Goal: Contribute content: Add original content to the website for others to see

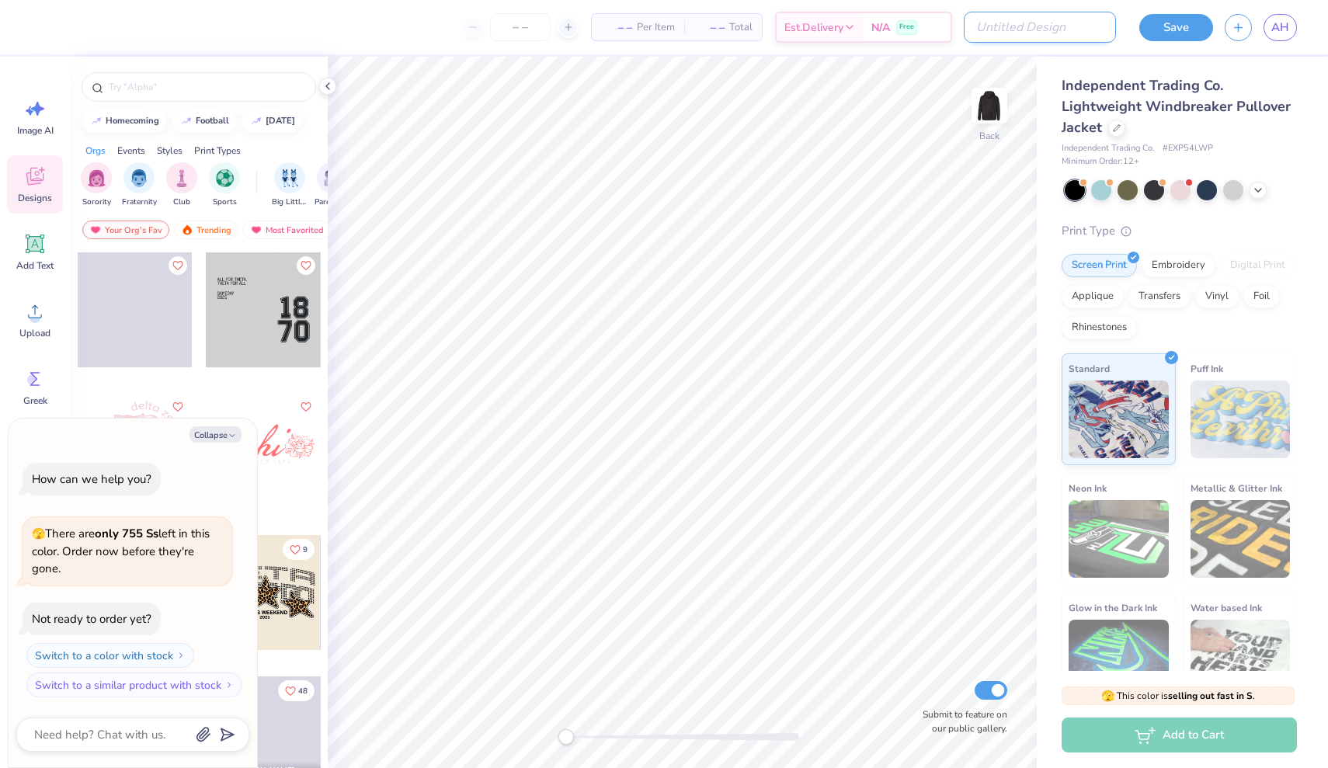
click at [1052, 33] on input "Design Title" at bounding box center [1040, 27] width 152 height 31
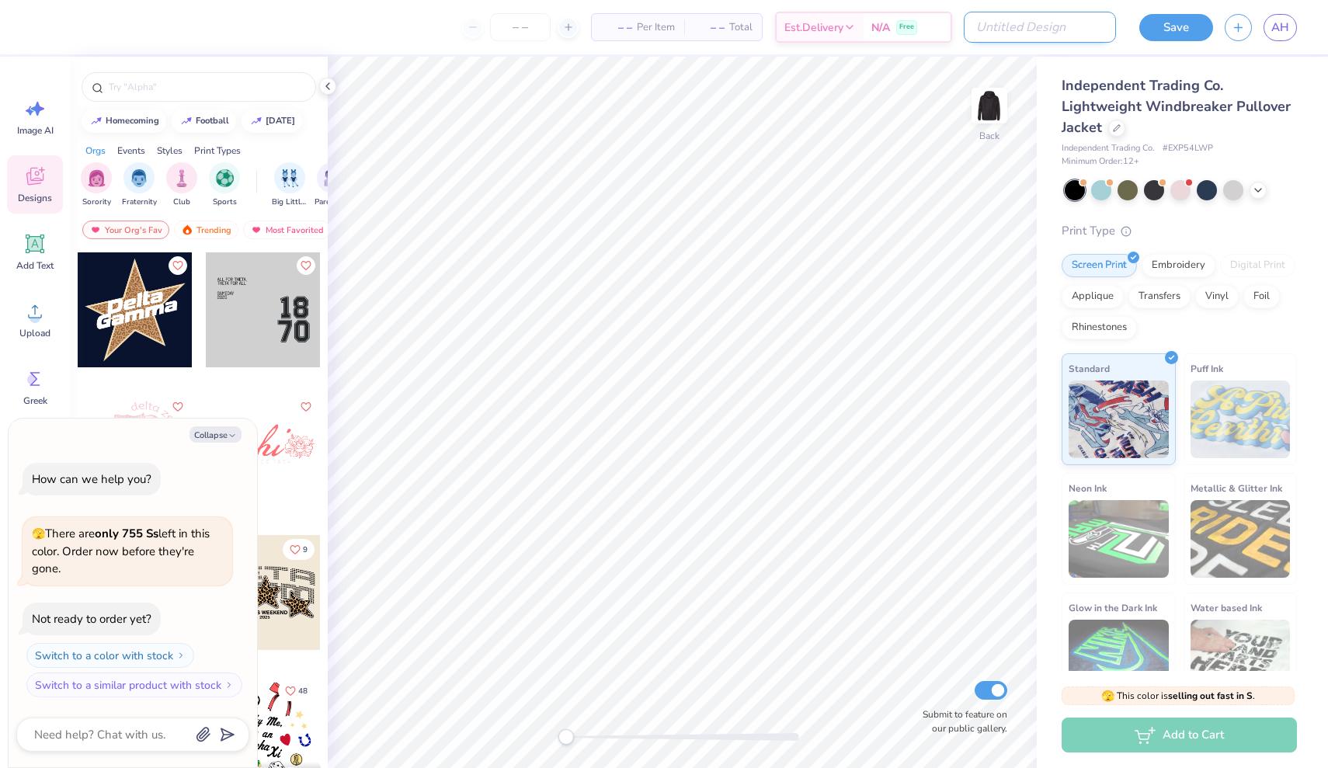
type input "a"
type textarea "x"
type input "ax"
type textarea "x"
type input "axi"
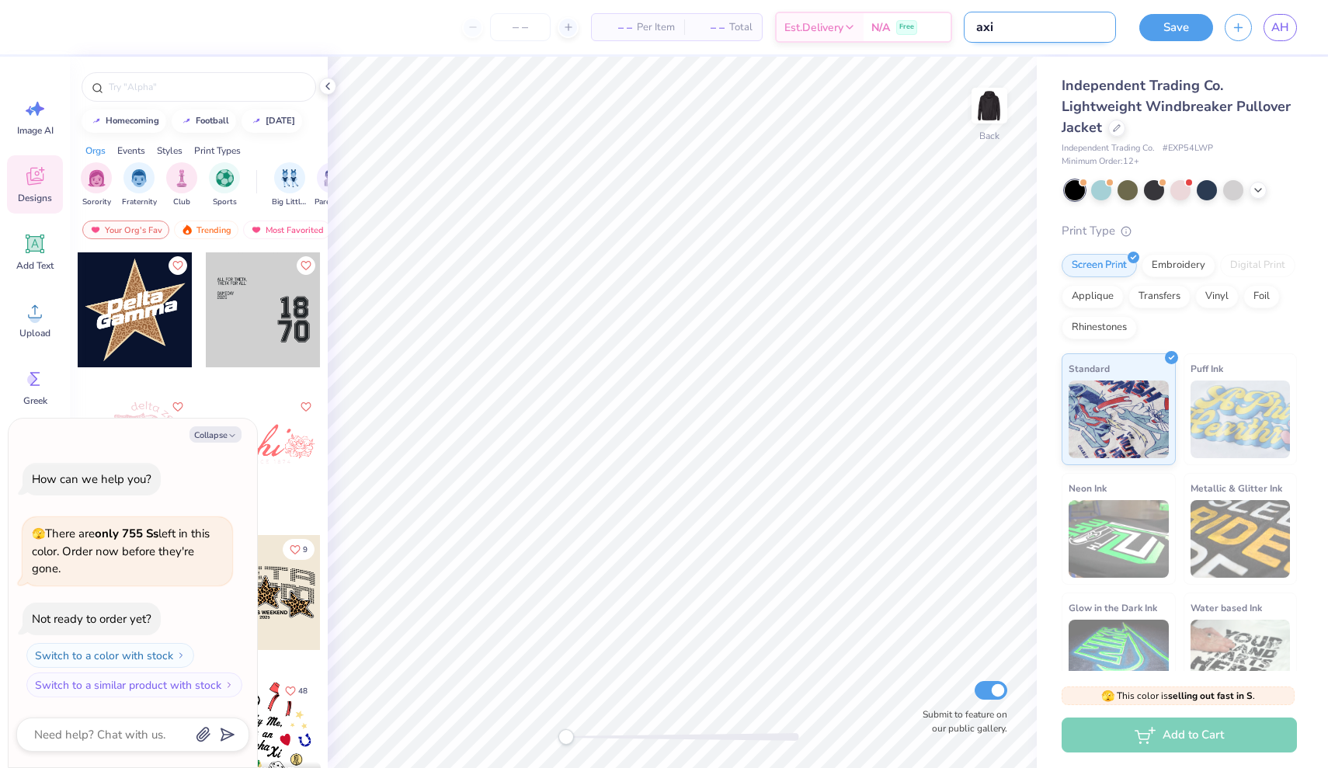
type textarea "x"
type input "axid"
type textarea "x"
type input "axid"
type textarea "x"
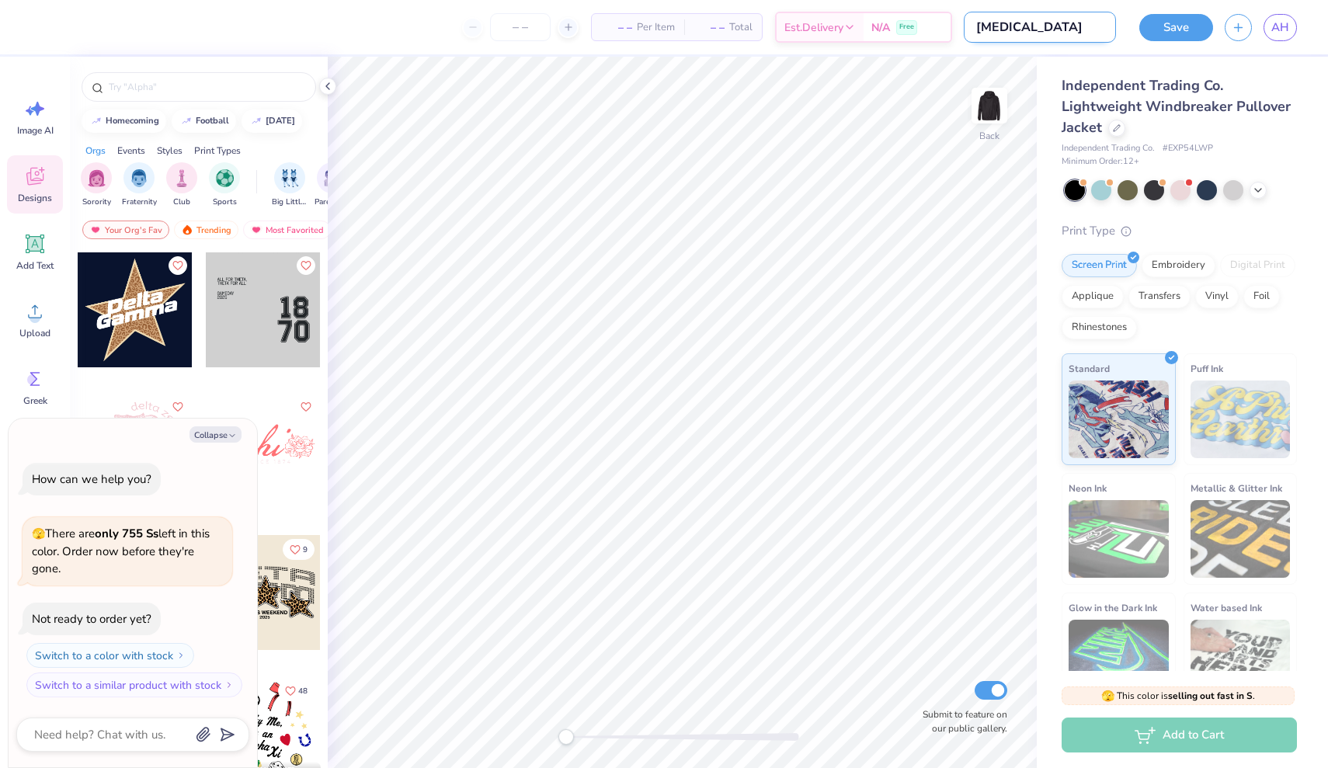
type input "axid r"
type textarea "x"
type input "axid ra"
type textarea "x"
type input "axid rai"
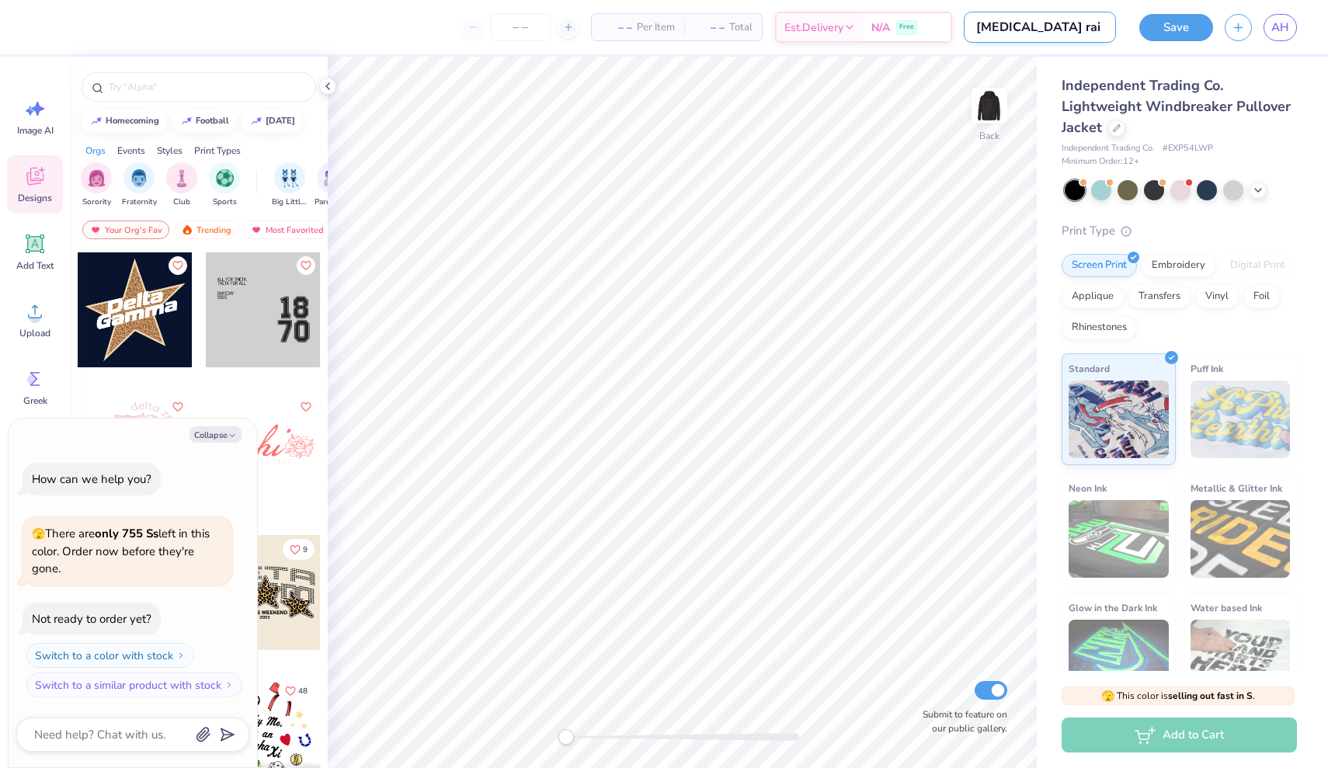
type textarea "x"
type input "axid rain"
type textarea "x"
type input "axid rai"
type textarea "x"
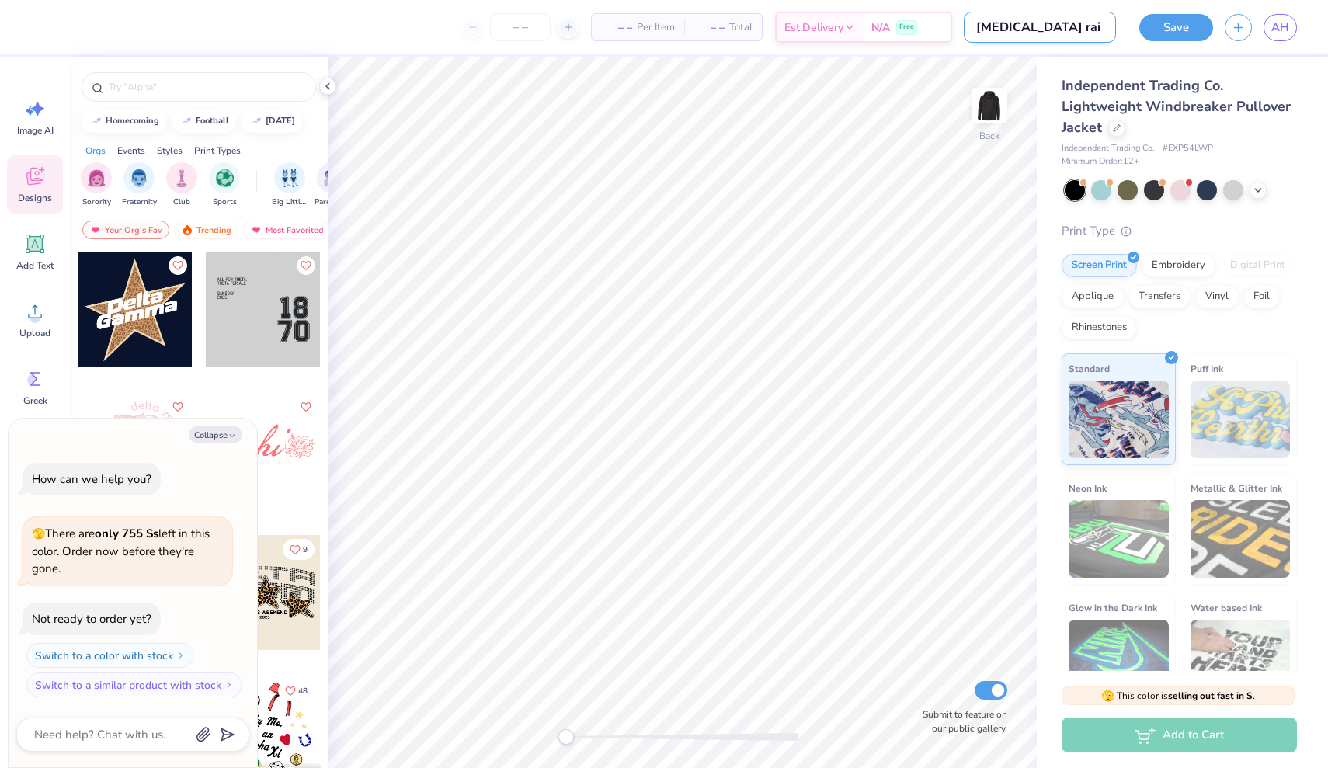
type input "axid ra"
type textarea "x"
type input "axid r"
type textarea "x"
type input "axid"
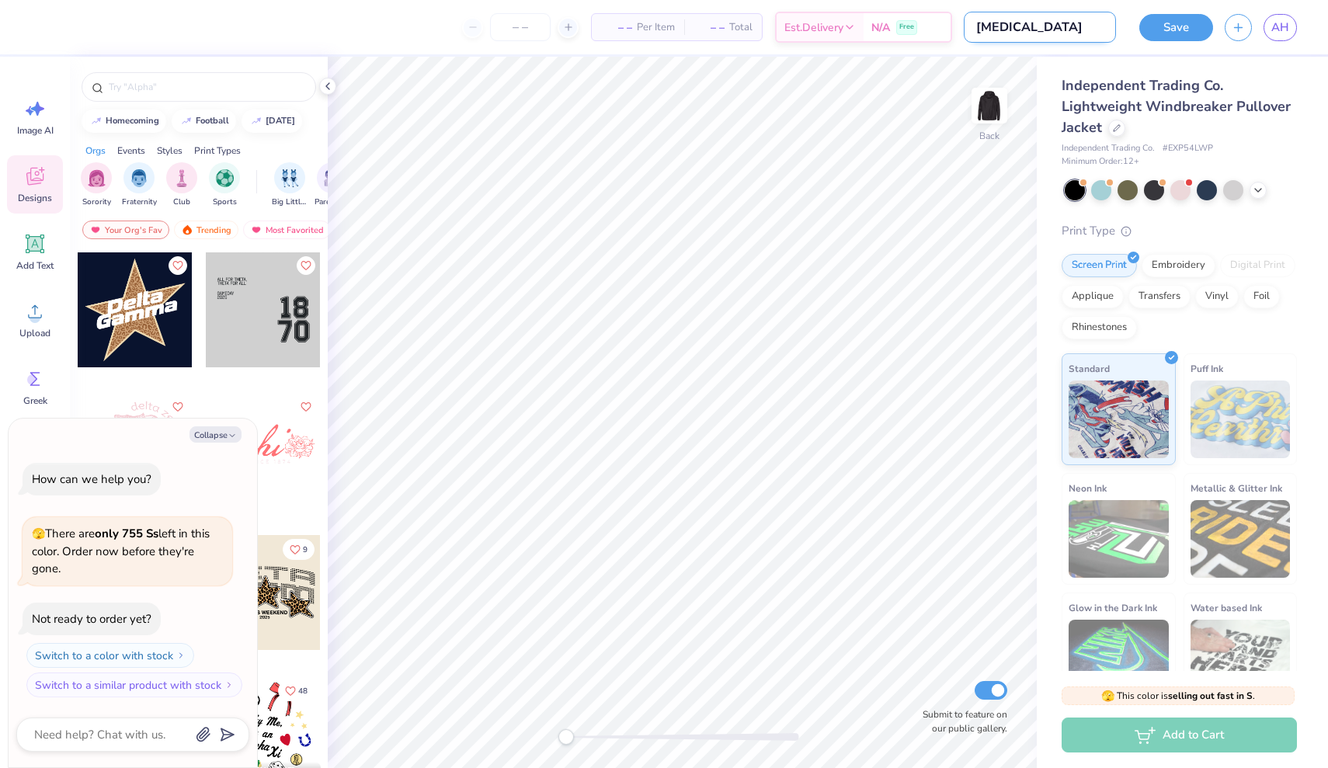
type textarea "x"
type input "axid w"
type textarea "x"
type input "axid wi"
type textarea "x"
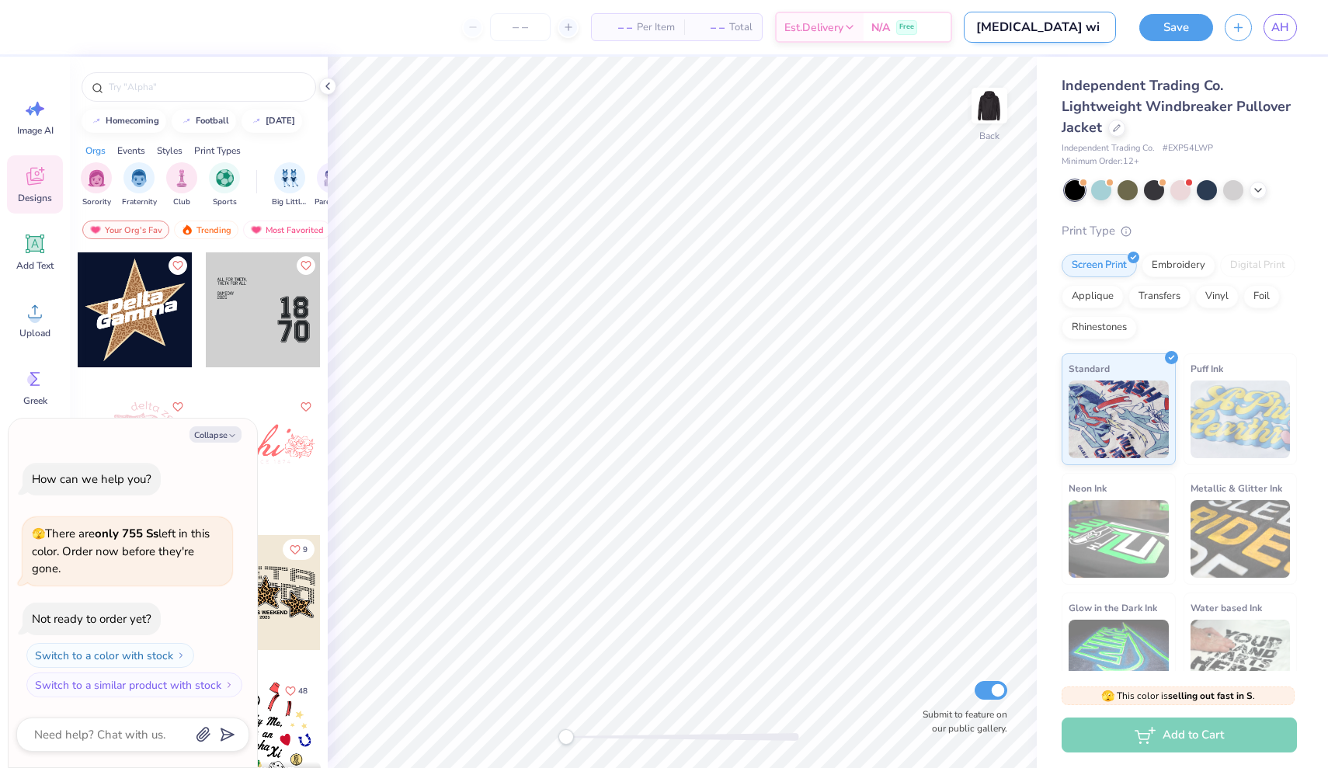
type input "axid win"
type textarea "x"
type input "axid wind"
type textarea "x"
type input "axid windb"
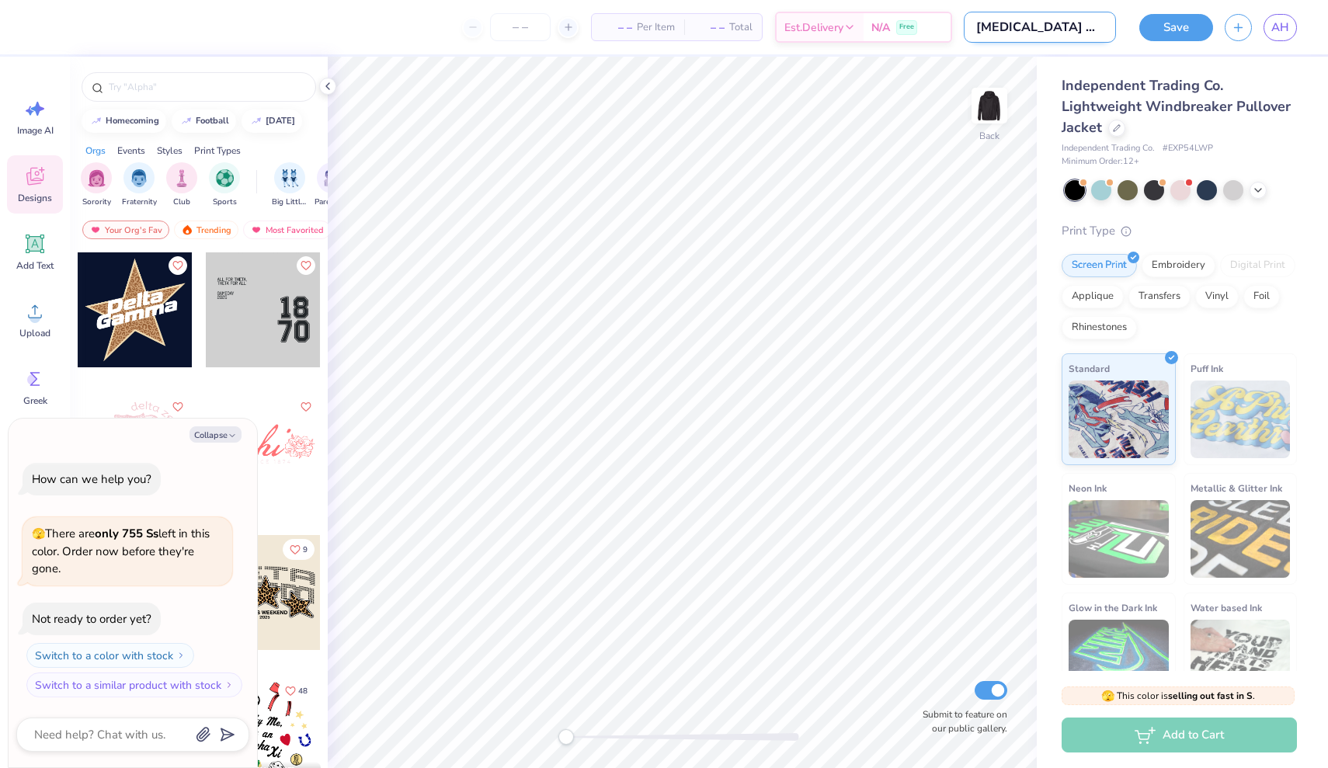
type textarea "x"
type input "axid windbr"
type textarea "x"
type input "axid windbre"
type textarea "x"
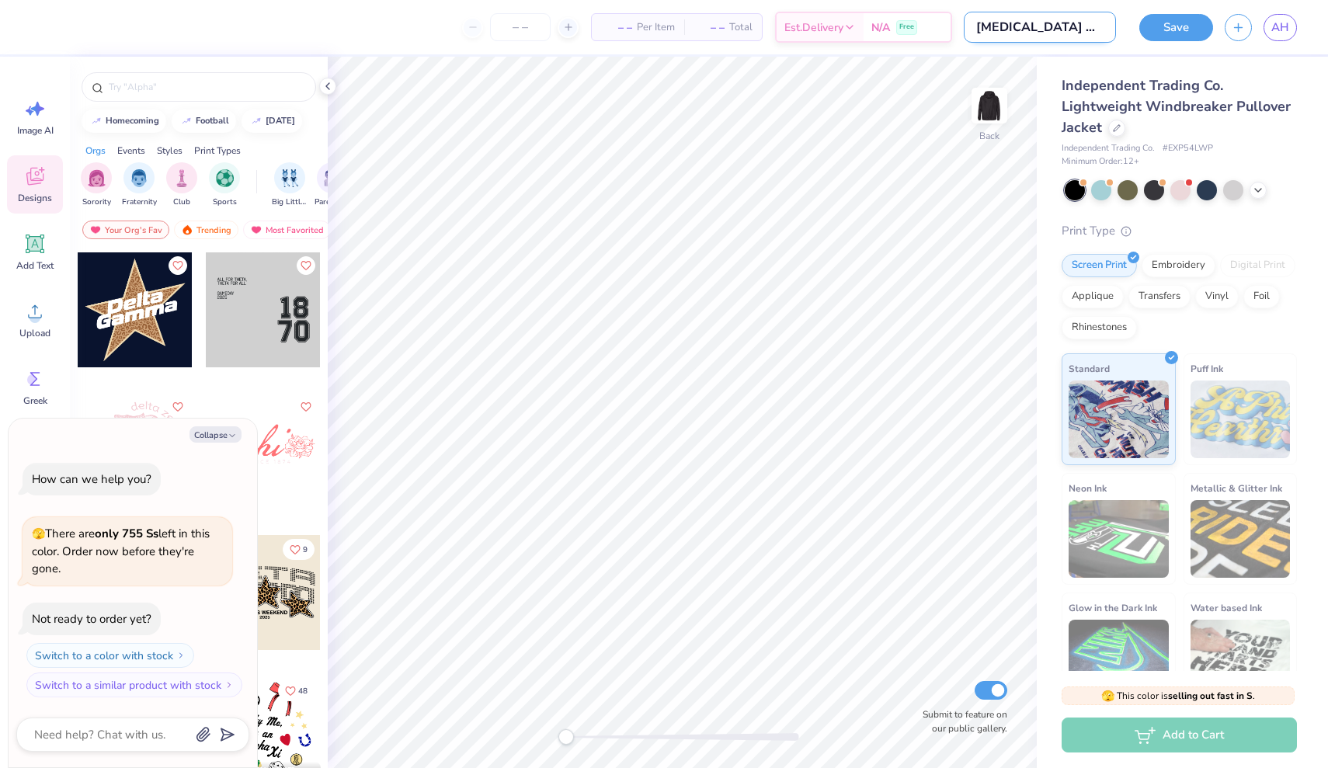
type input "axid windbrea"
type textarea "x"
type input "axid windbreak"
type textarea "x"
type input "axid windbreake"
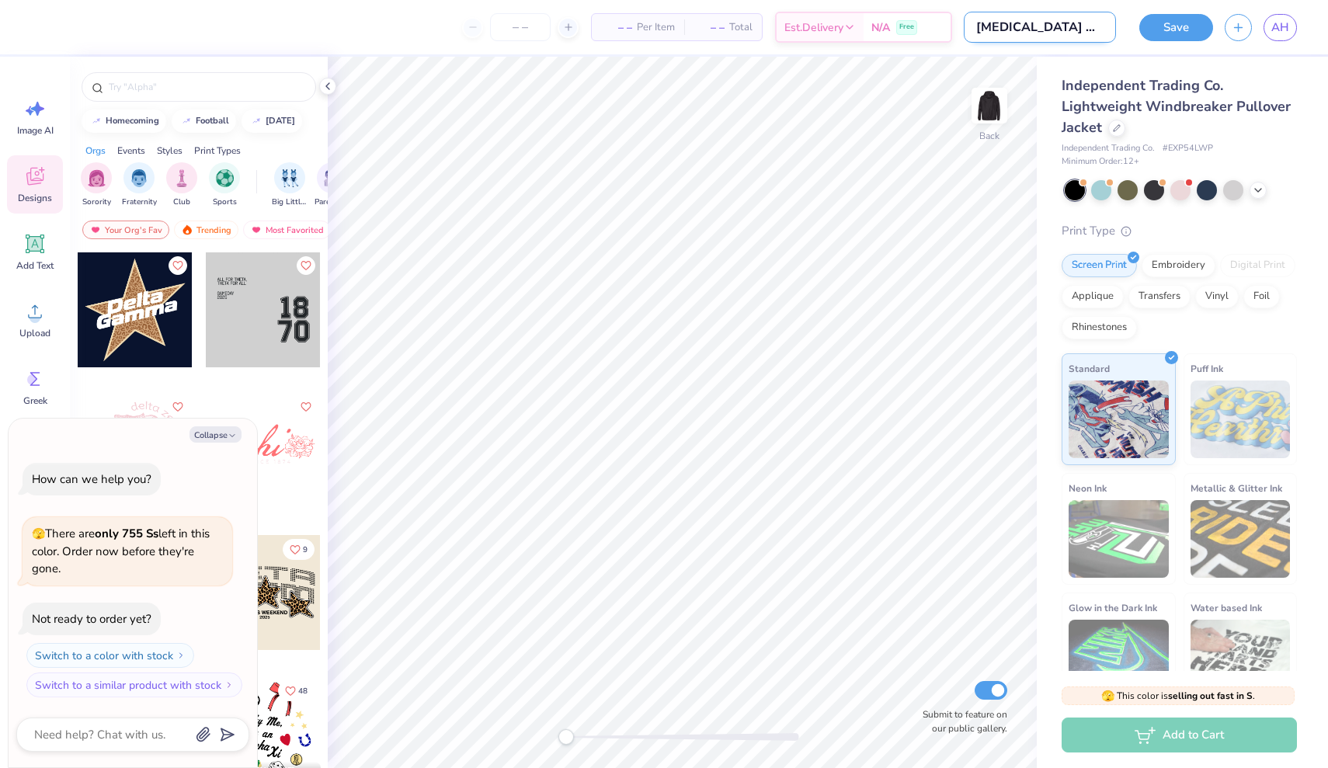
type textarea "x"
type input "axid windbreaker"
type textarea "x"
type input "axid windbreaker"
click at [197, 89] on input "text" at bounding box center [206, 87] width 199 height 16
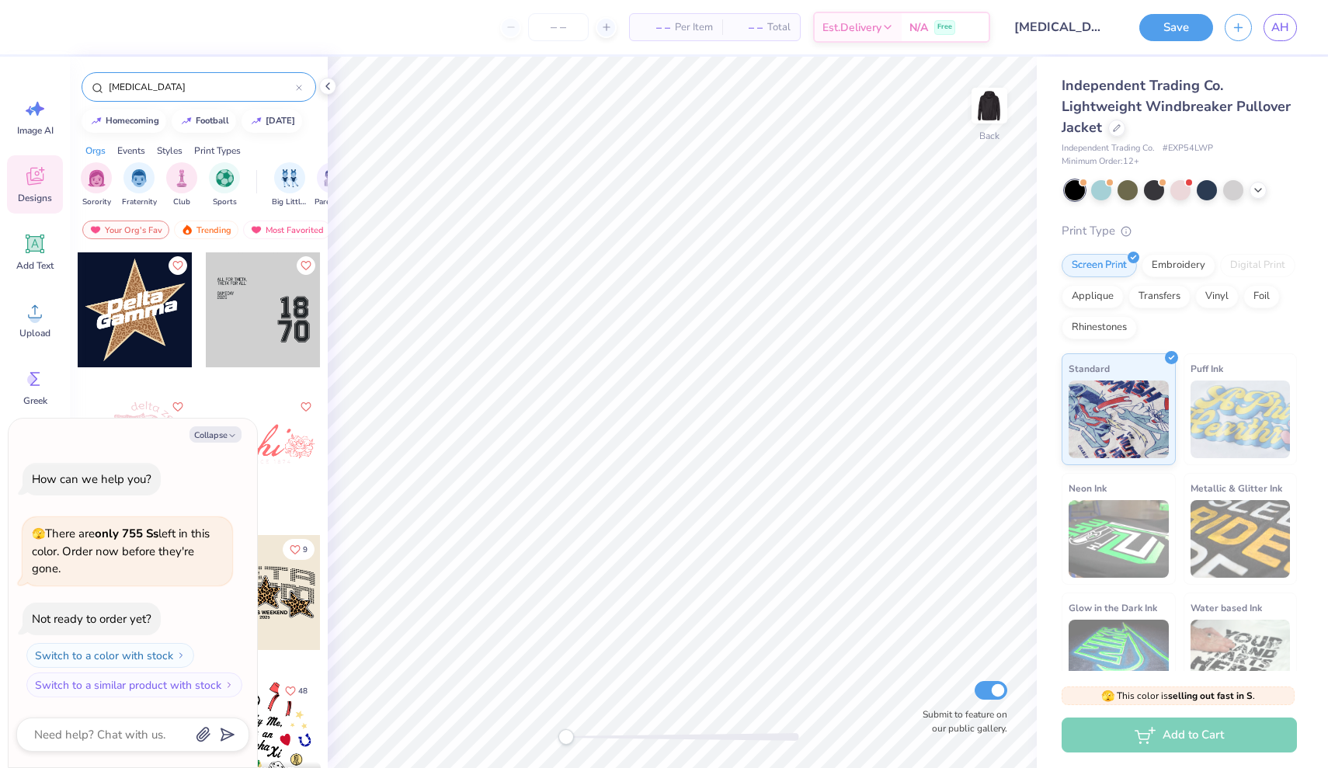
type input "axid"
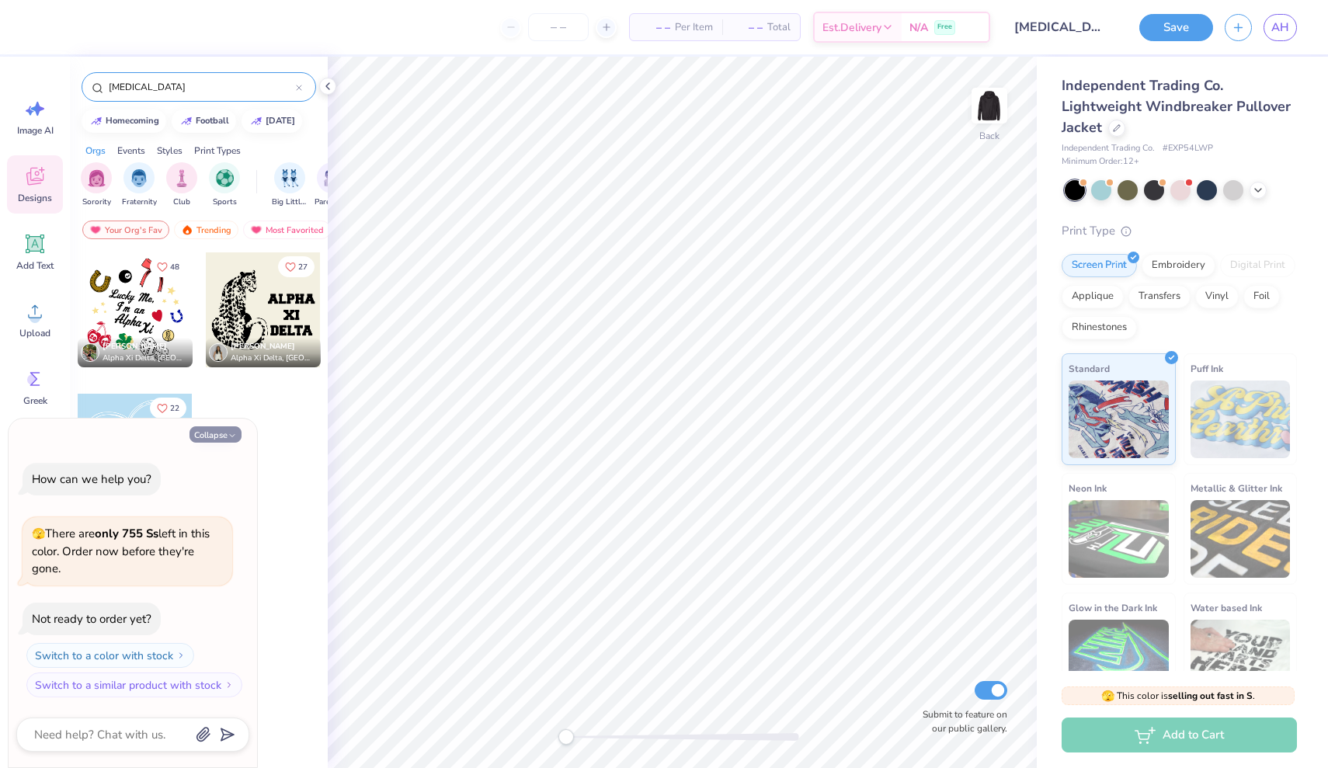
click at [235, 431] on button "Collapse" at bounding box center [216, 434] width 52 height 16
type textarea "x"
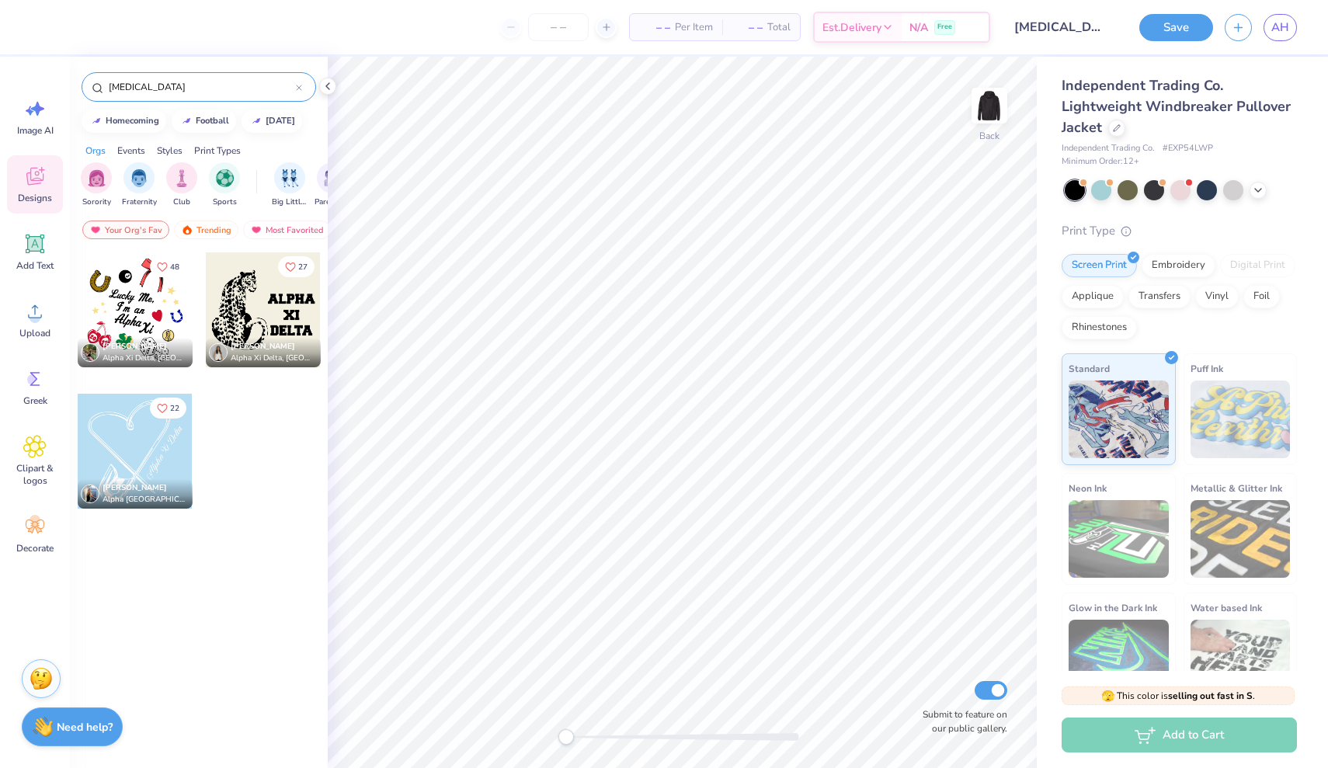
click at [210, 92] on input "axid" at bounding box center [201, 87] width 189 height 16
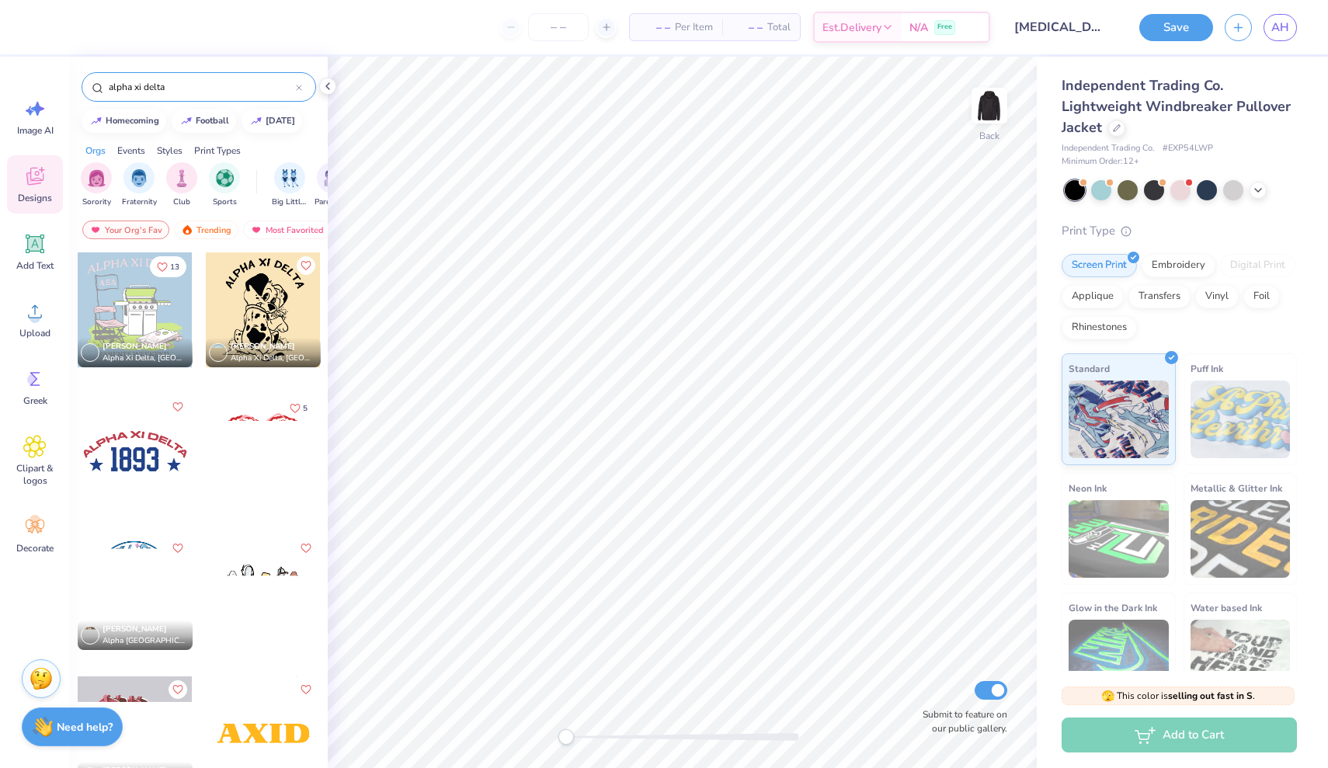
type input "alpha xi delta"
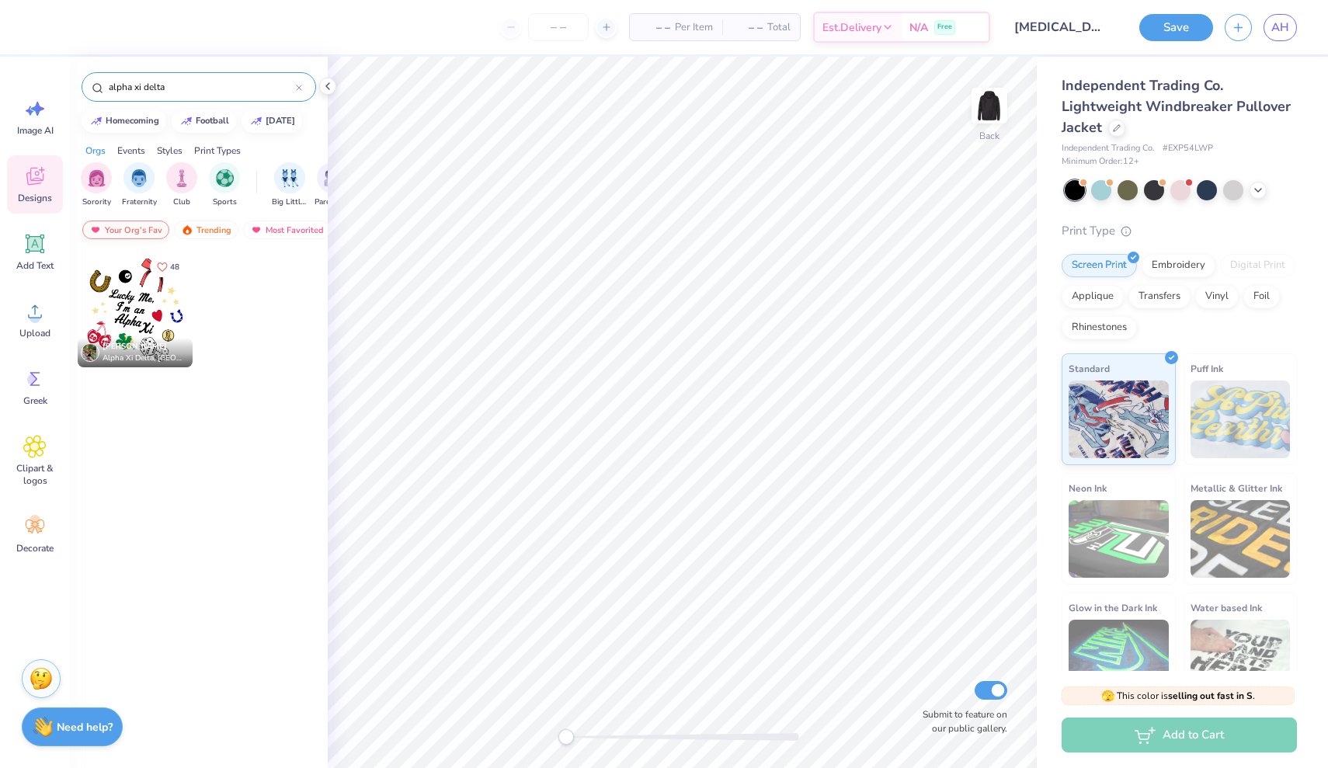
click at [127, 233] on div "Your Org's Fav" at bounding box center [125, 230] width 87 height 19
click at [130, 228] on div "Your Org's Fav" at bounding box center [125, 230] width 87 height 19
click at [209, 231] on div "Trending" at bounding box center [206, 230] width 64 height 19
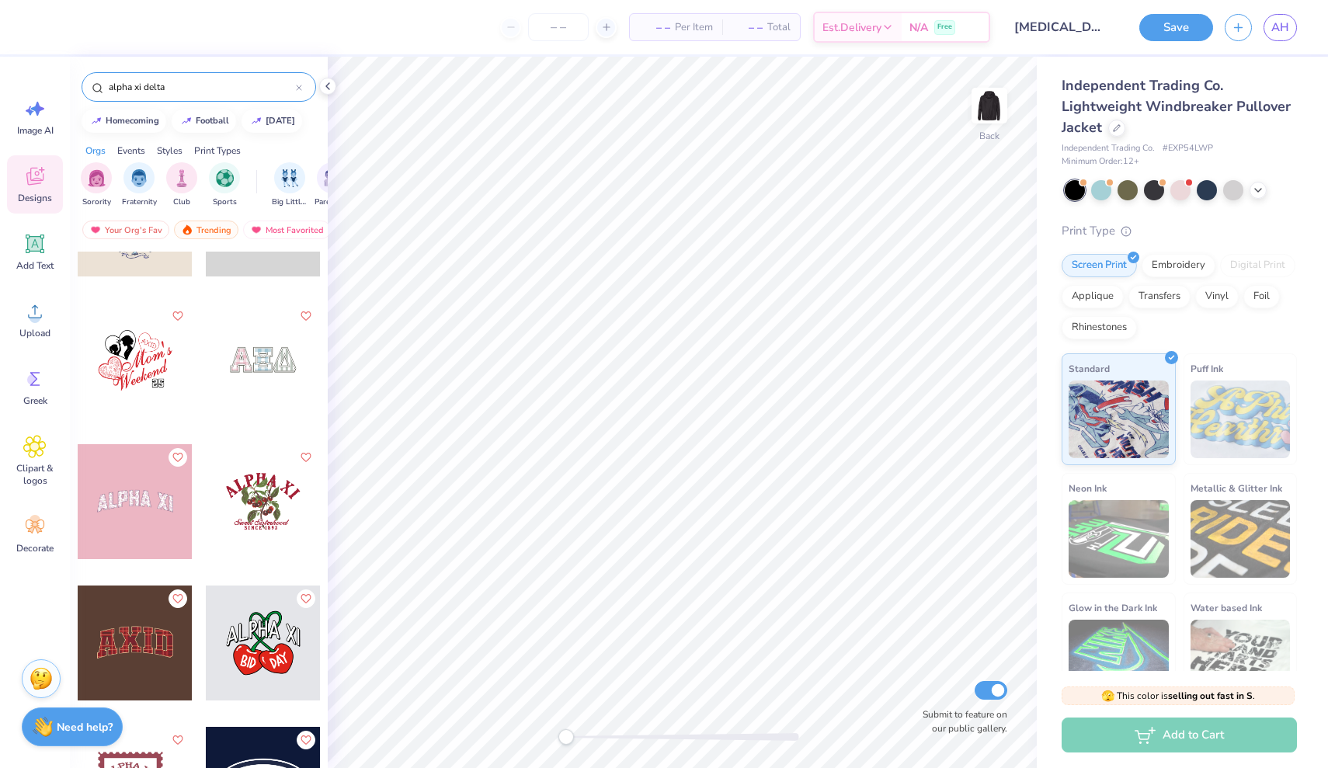
scroll to position [6311, 0]
click at [255, 378] on div at bounding box center [263, 360] width 115 height 115
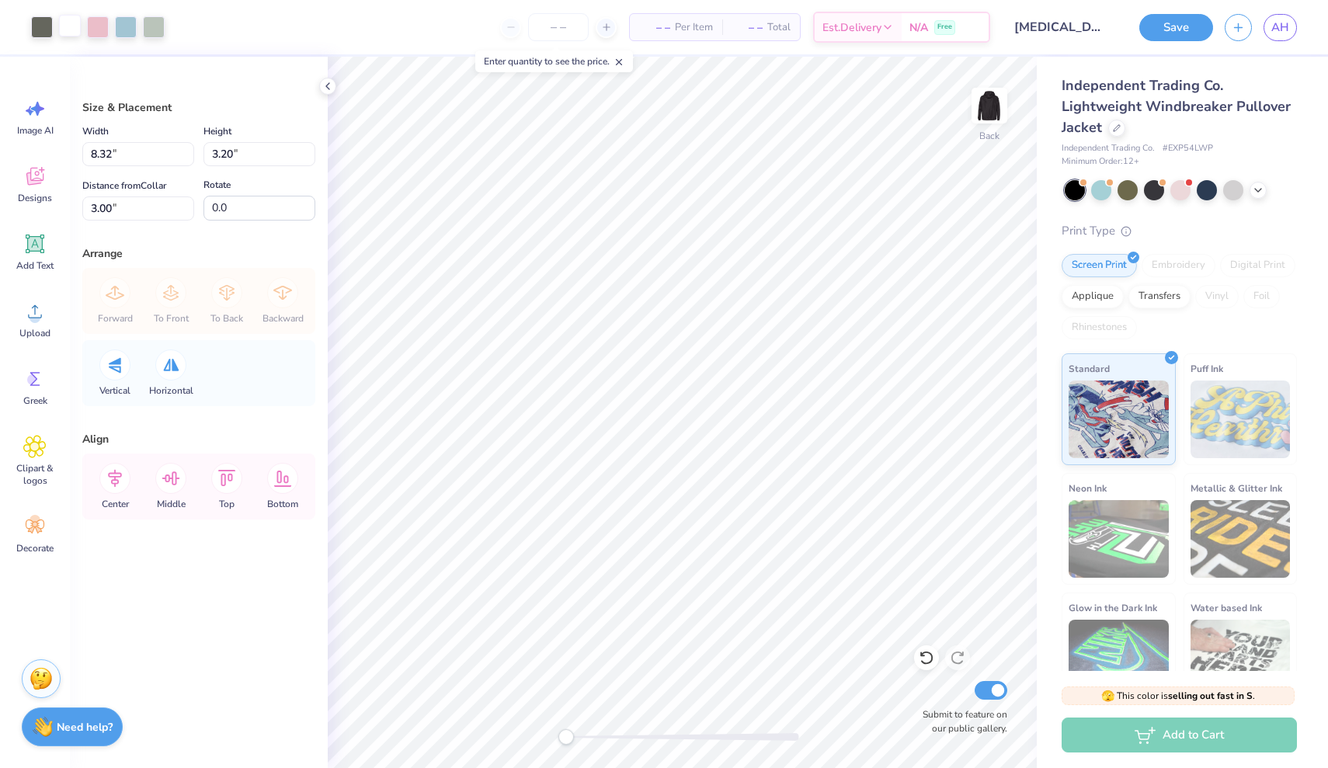
click at [69, 26] on div at bounding box center [70, 26] width 22 height 22
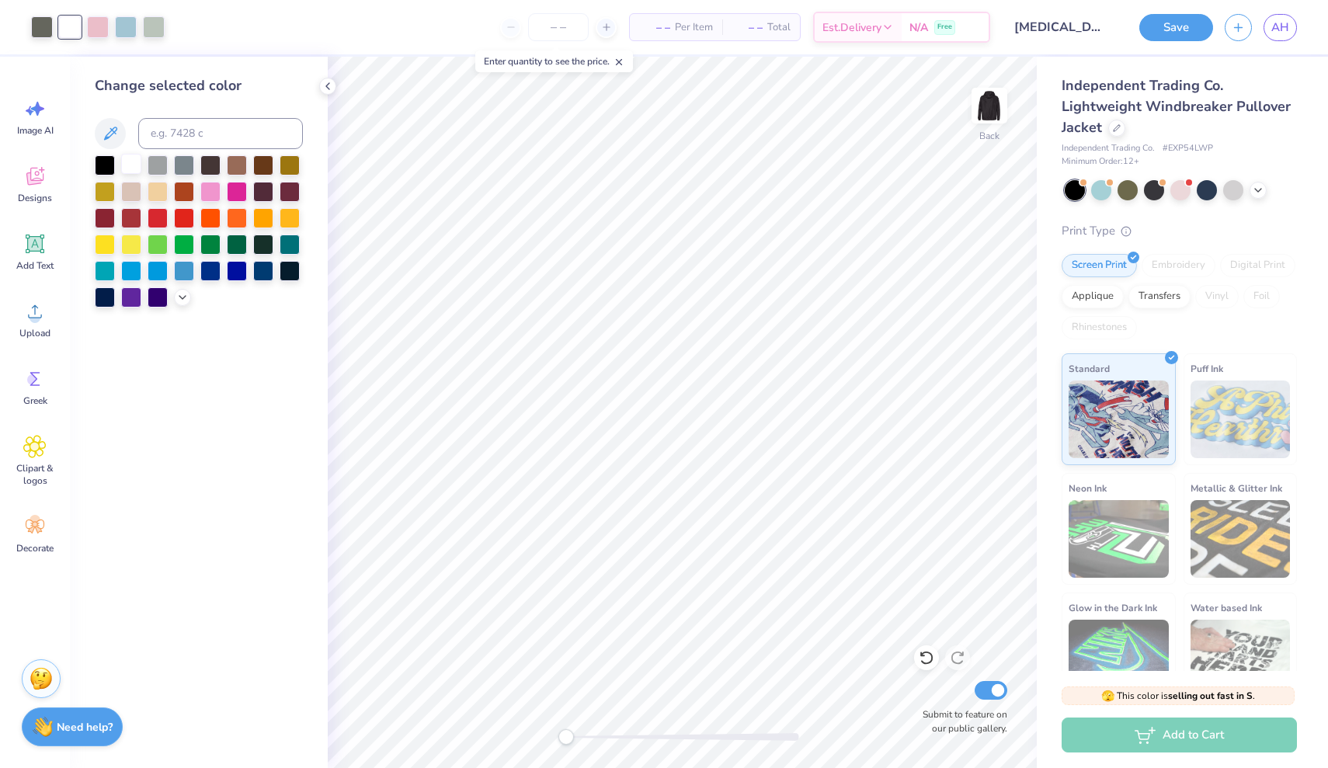
click at [133, 162] on div at bounding box center [131, 164] width 20 height 20
click at [96, 37] on div at bounding box center [98, 26] width 22 height 22
click at [129, 167] on div at bounding box center [131, 164] width 20 height 20
click at [101, 19] on div at bounding box center [98, 26] width 22 height 22
click at [133, 163] on div at bounding box center [131, 164] width 20 height 20
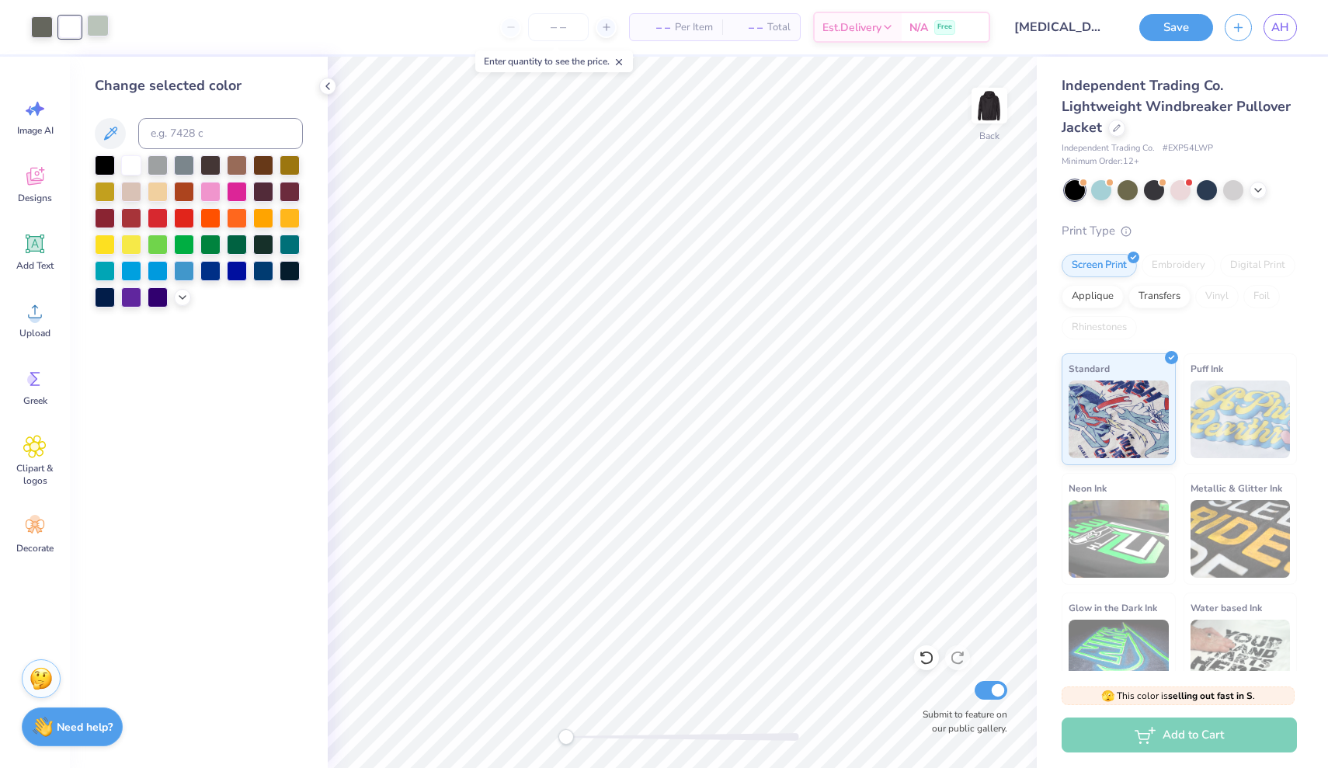
click at [101, 30] on div at bounding box center [98, 26] width 22 height 22
click at [131, 165] on div at bounding box center [131, 164] width 20 height 20
click at [47, 29] on div at bounding box center [42, 26] width 22 height 22
click at [106, 162] on div at bounding box center [105, 164] width 20 height 20
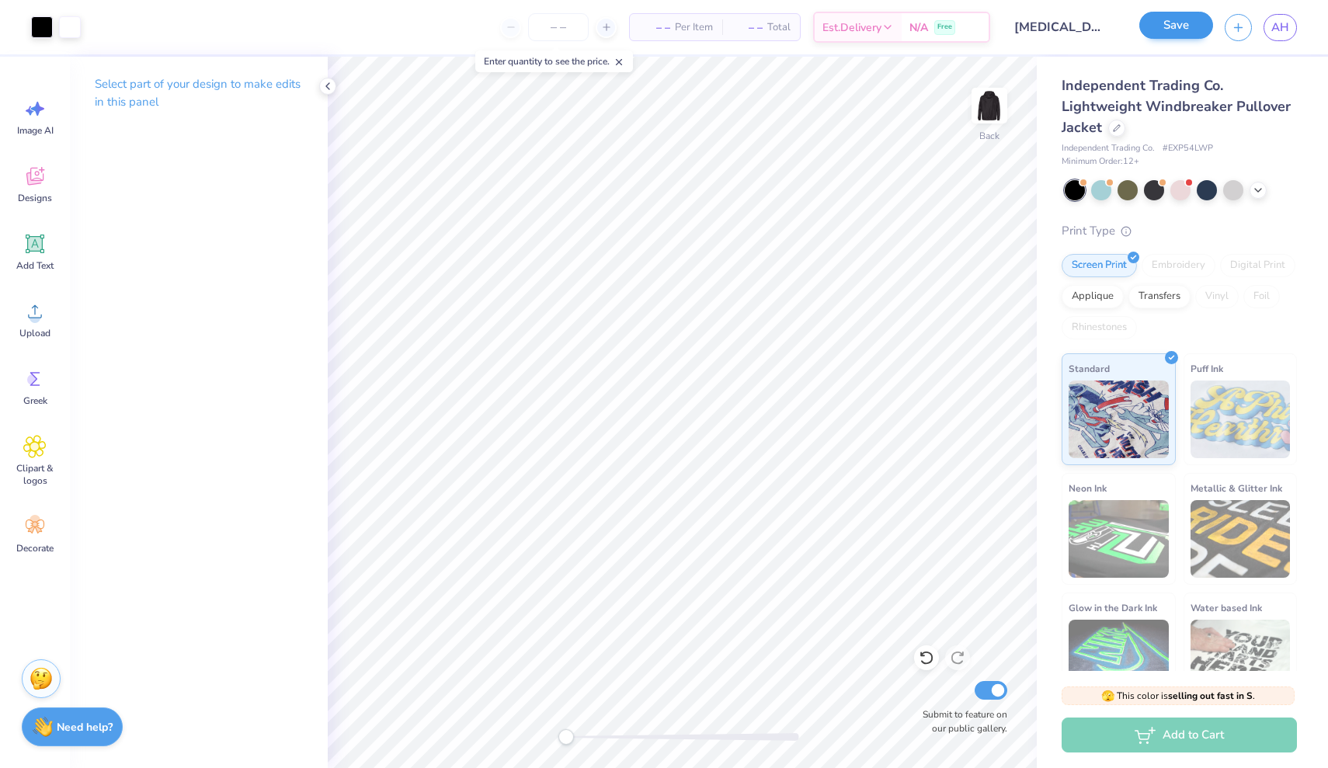
click at [1176, 28] on button "Save" at bounding box center [1177, 25] width 74 height 27
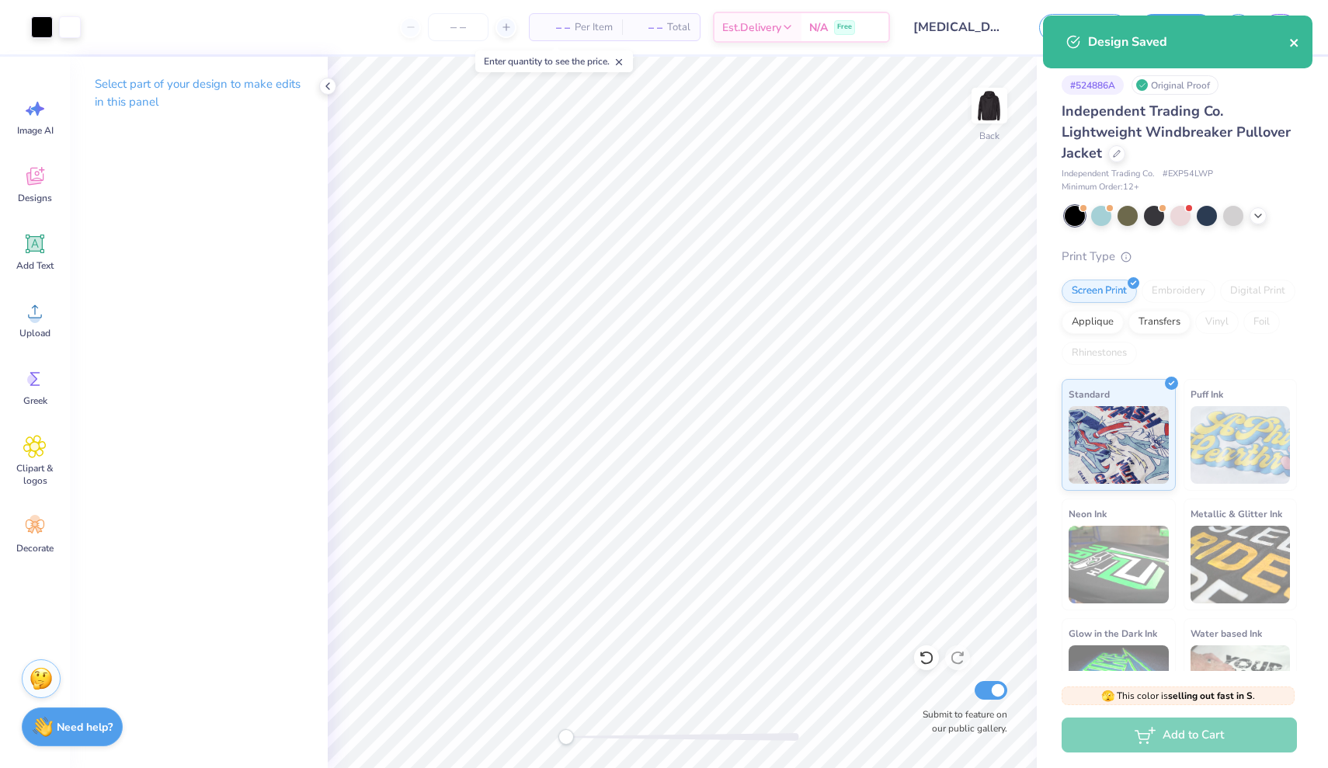
click at [1296, 45] on icon "close" at bounding box center [1294, 43] width 8 height 8
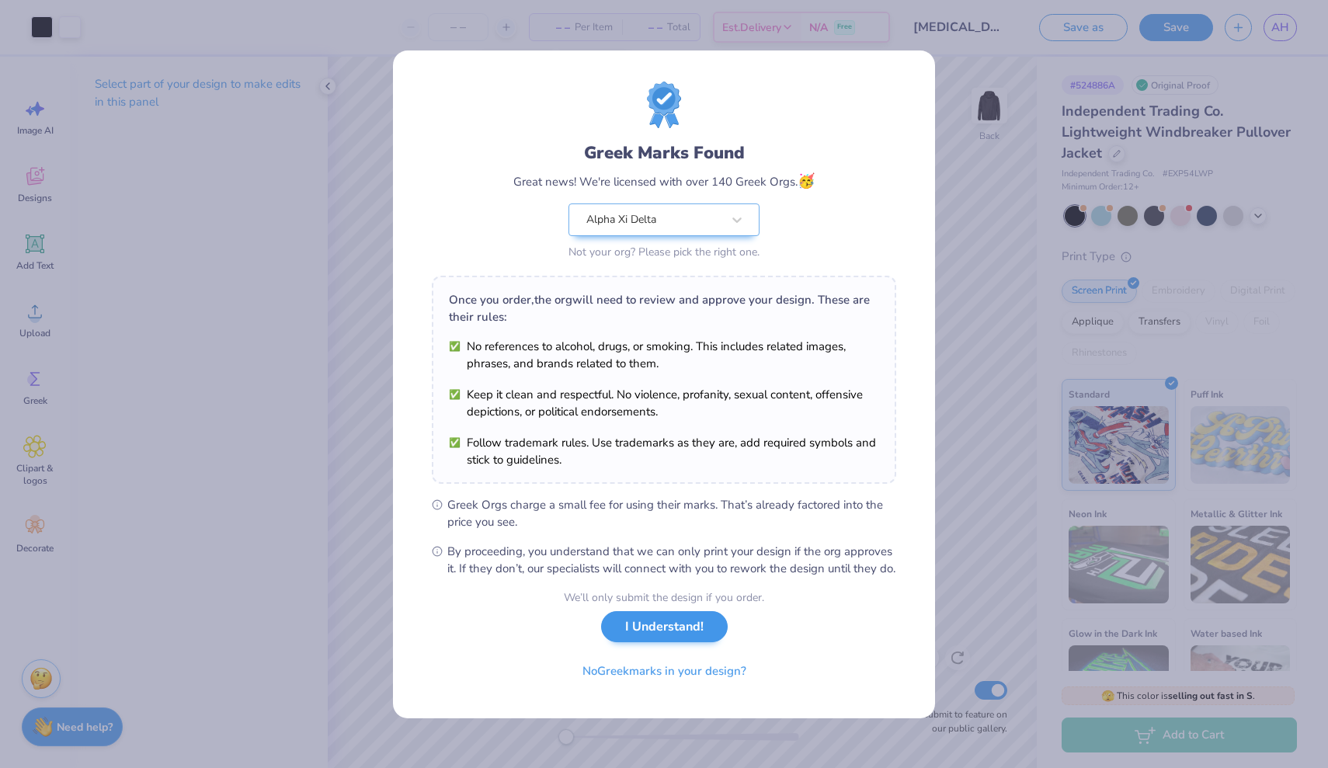
click at [671, 626] on button "I Understand!" at bounding box center [664, 627] width 127 height 32
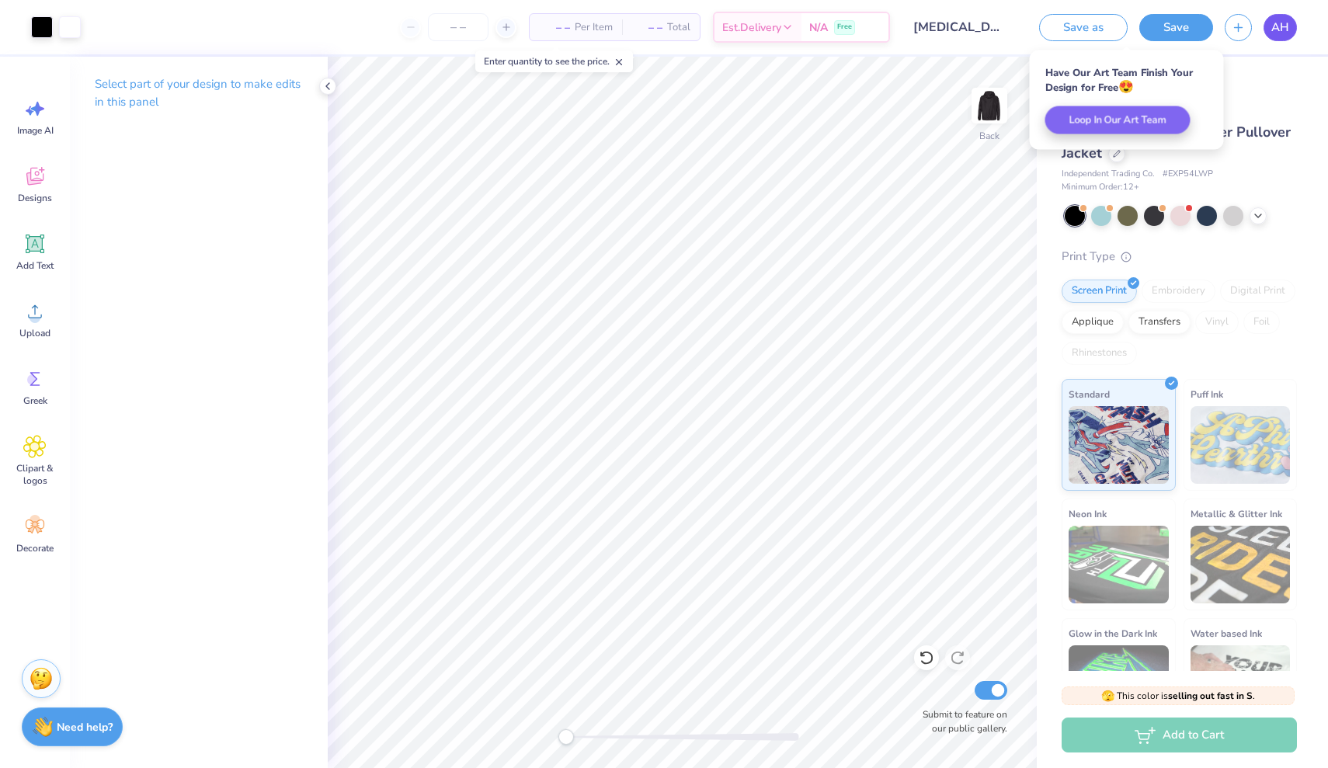
click at [1282, 27] on span "AH" at bounding box center [1281, 28] width 18 height 18
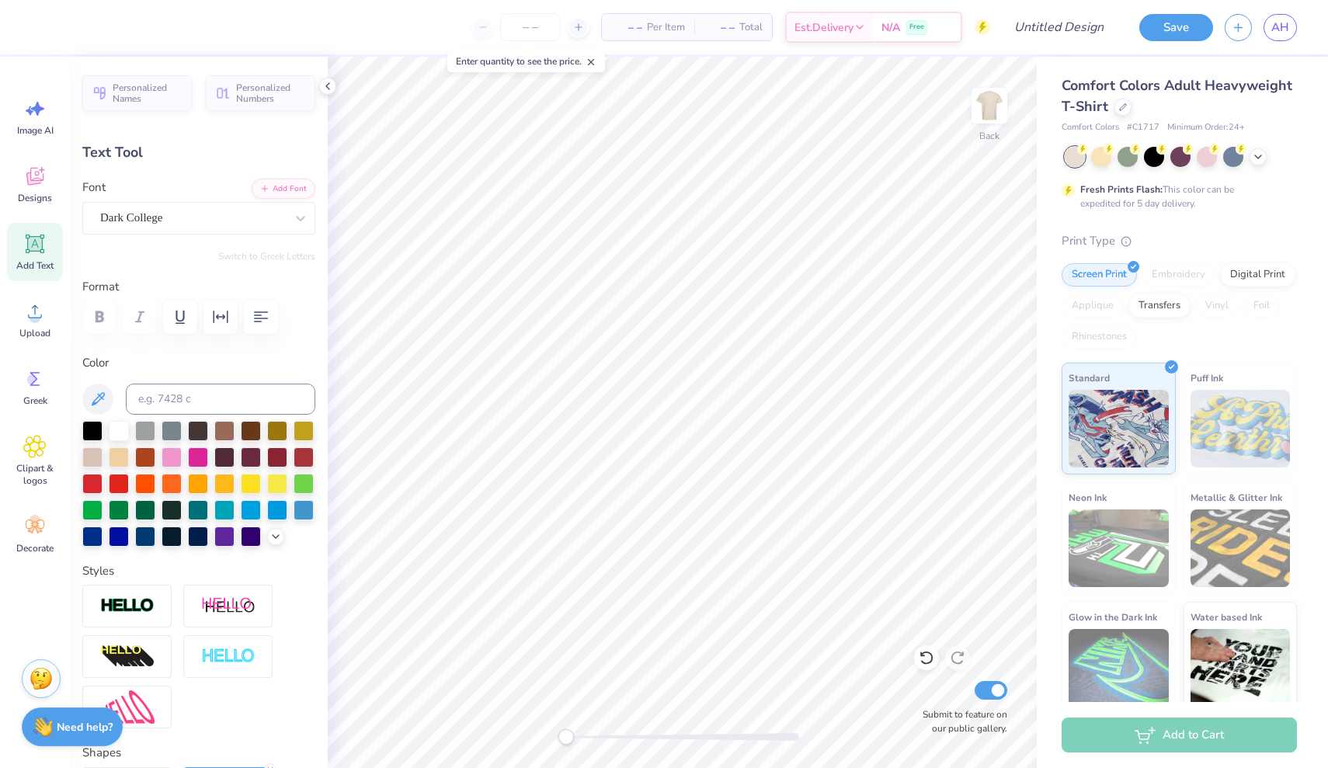
scroll to position [0, 2]
